Goal: Information Seeking & Learning: Learn about a topic

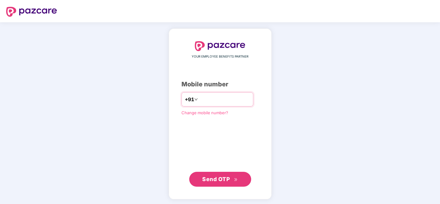
click at [235, 103] on input "number" at bounding box center [224, 99] width 51 height 10
type input "**********"
click at [226, 177] on span "Send OTP" at bounding box center [216, 179] width 28 height 6
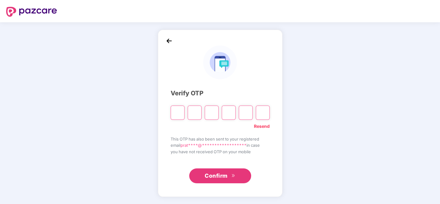
type input "*"
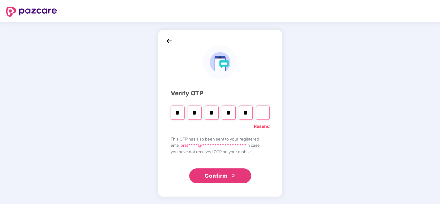
type input "*"
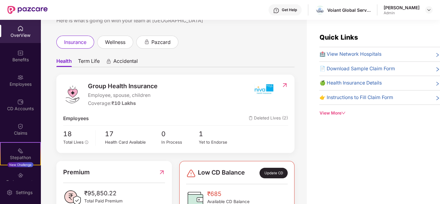
scroll to position [34, 0]
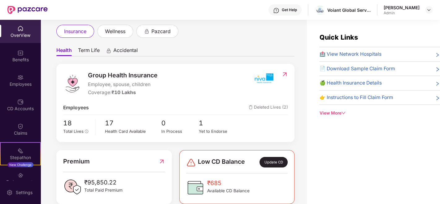
click at [89, 53] on span "Term Life" at bounding box center [89, 51] width 22 height 9
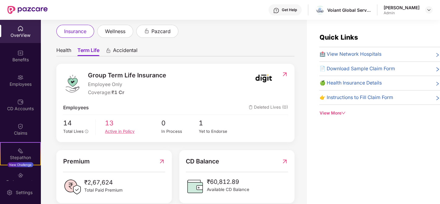
click at [117, 128] on div "Active in Policy" at bounding box center [133, 131] width 56 height 6
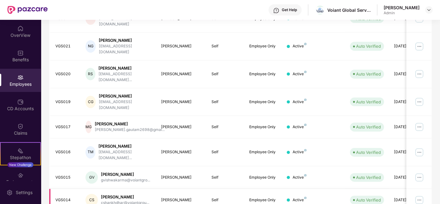
scroll to position [180, 0]
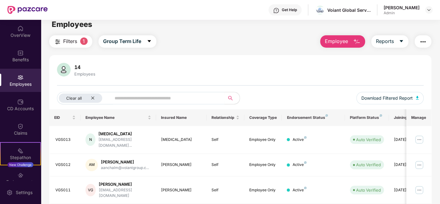
scroll to position [0, 0]
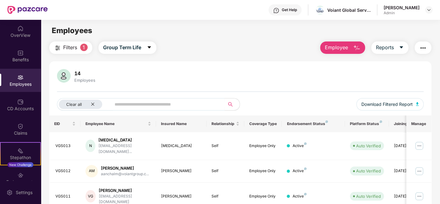
click at [14, 84] on div "Employees" at bounding box center [20, 84] width 41 height 6
click at [19, 110] on div "CD Accounts" at bounding box center [20, 109] width 41 height 6
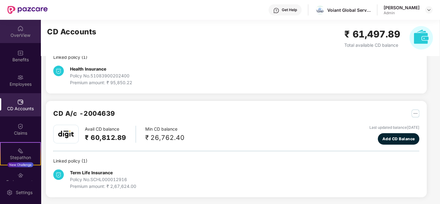
click at [20, 33] on div "OverView" at bounding box center [20, 35] width 41 height 6
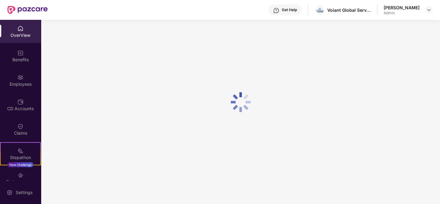
scroll to position [19, 0]
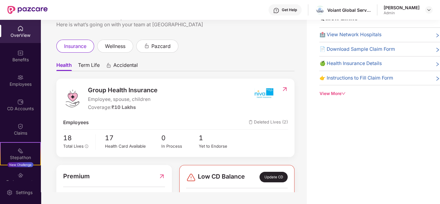
click at [85, 68] on span "Term Life" at bounding box center [89, 66] width 22 height 9
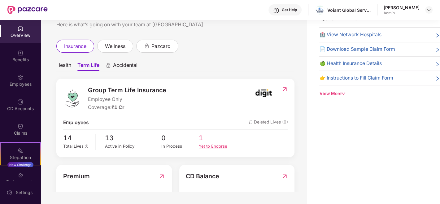
click at [199, 146] on div "Yet to Endorse" at bounding box center [217, 146] width 37 height 6
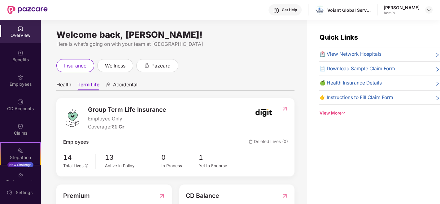
click at [66, 87] on span "Health" at bounding box center [63, 85] width 15 height 9
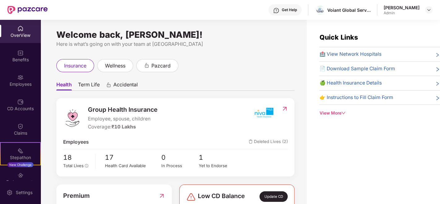
click at [21, 34] on div "OverView" at bounding box center [20, 35] width 41 height 6
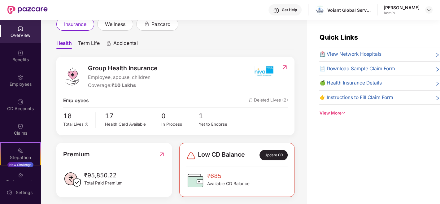
scroll to position [45, 0]
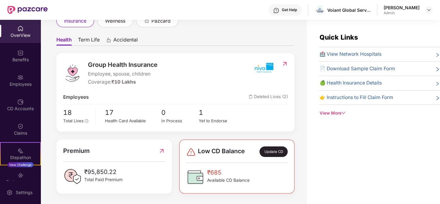
click at [216, 173] on span "₹685" at bounding box center [228, 172] width 42 height 9
click at [181, 137] on div "Group Health Insurance Employee, spouse, children Coverage: ₹10 Lakhs Employees…" at bounding box center [175, 123] width 238 height 140
